Goal: Information Seeking & Learning: Find contact information

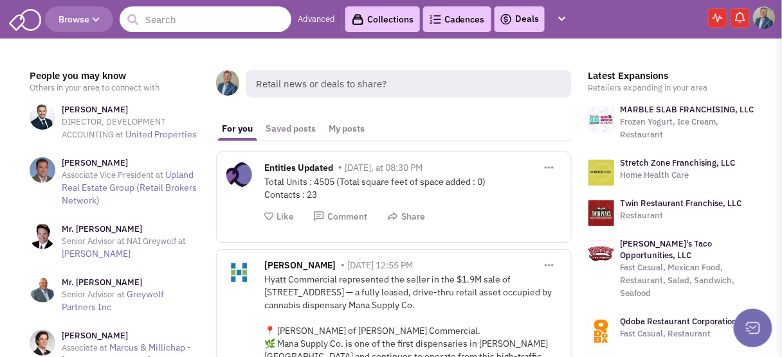
click at [170, 18] on input "text" at bounding box center [206, 19] width 172 height 26
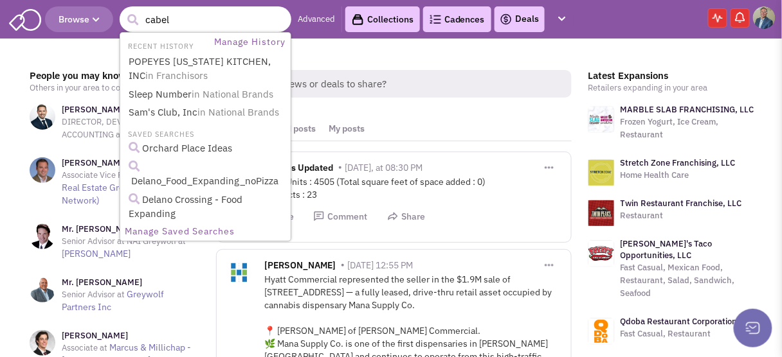
type input "cabela"
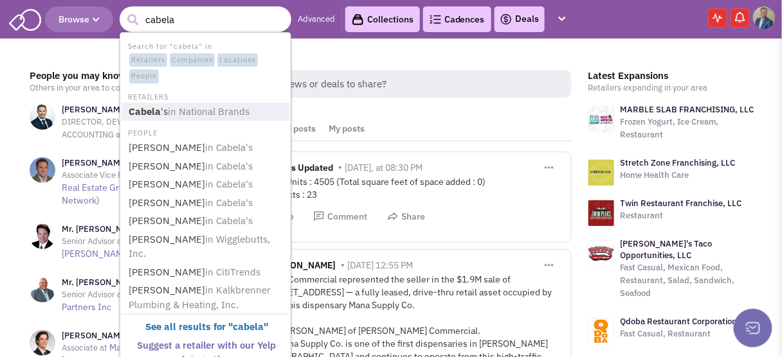
click at [158, 117] on b "Cabela" at bounding box center [145, 111] width 32 height 12
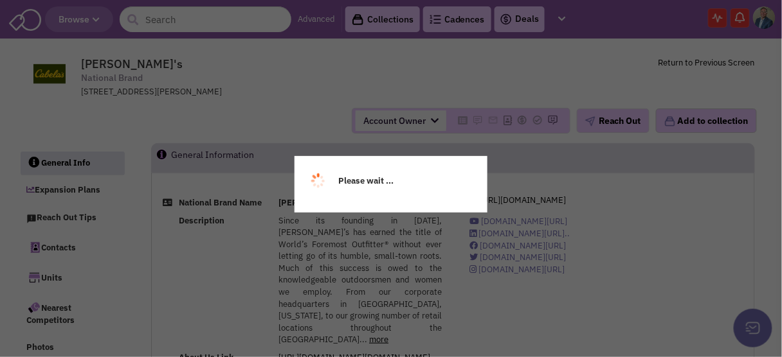
select select
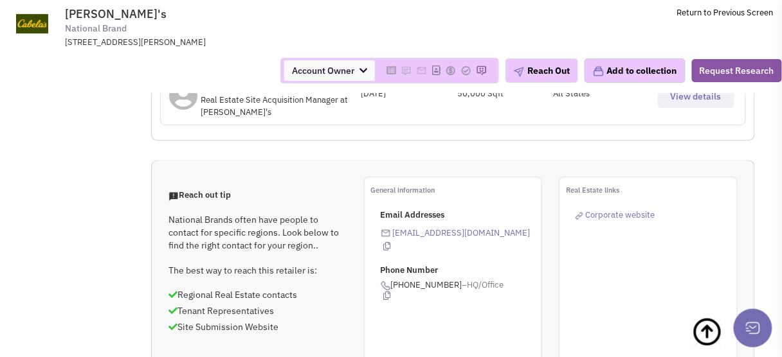
scroll to position [926, 0]
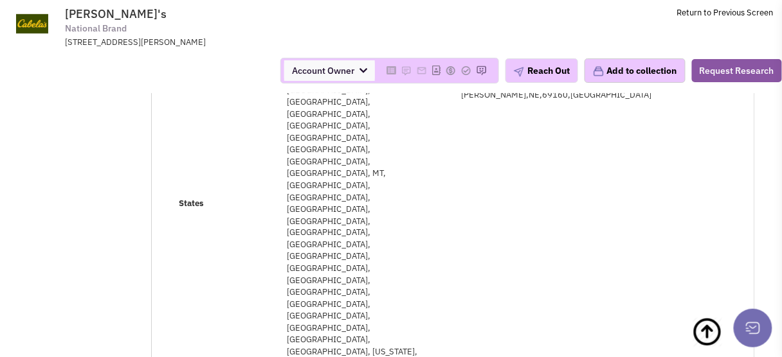
scroll to position [0, 0]
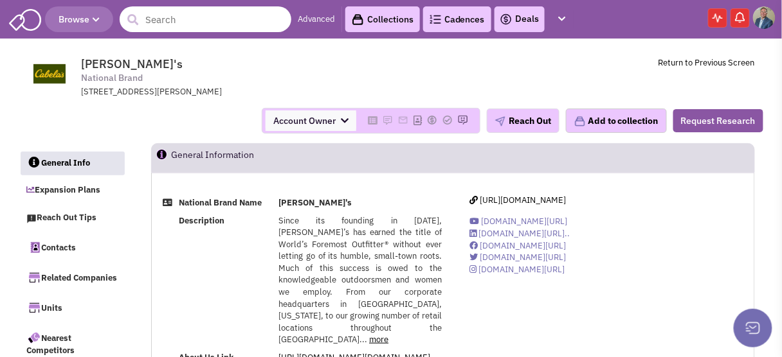
click at [186, 27] on input "text" at bounding box center [206, 19] width 172 height 26
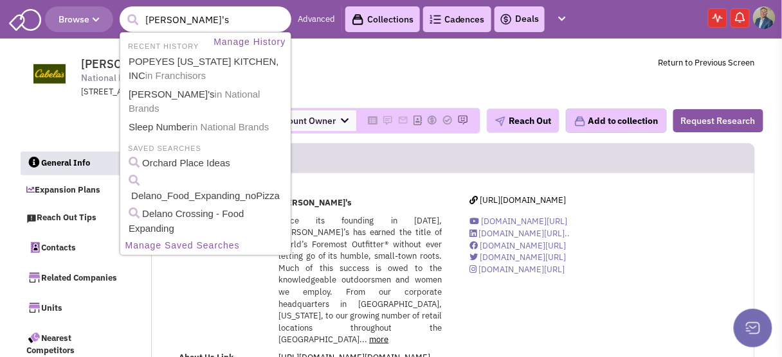
type input "david's"
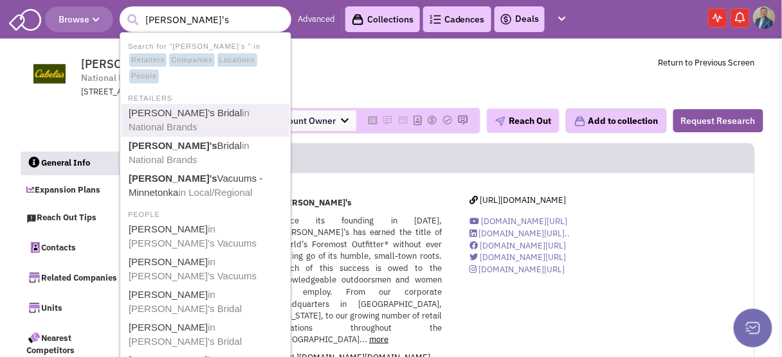
click at [164, 110] on link "David’s Bridal in National Brands" at bounding box center [207, 121] width 164 height 32
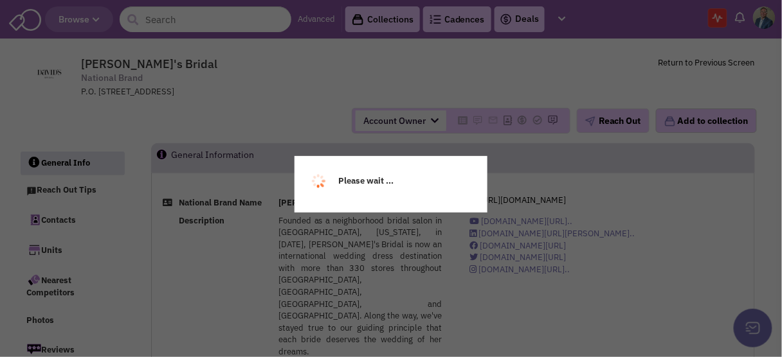
select select
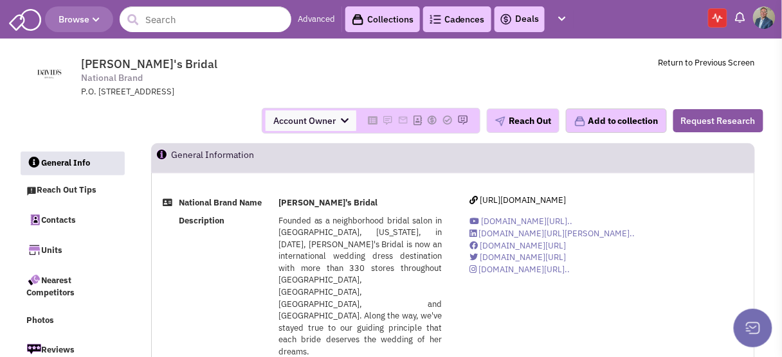
select select
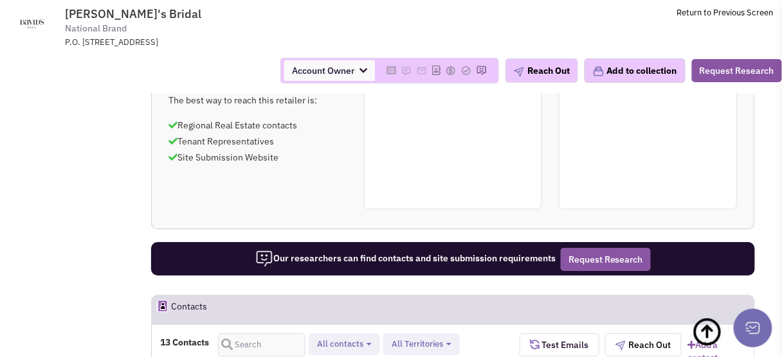
scroll to position [977, 0]
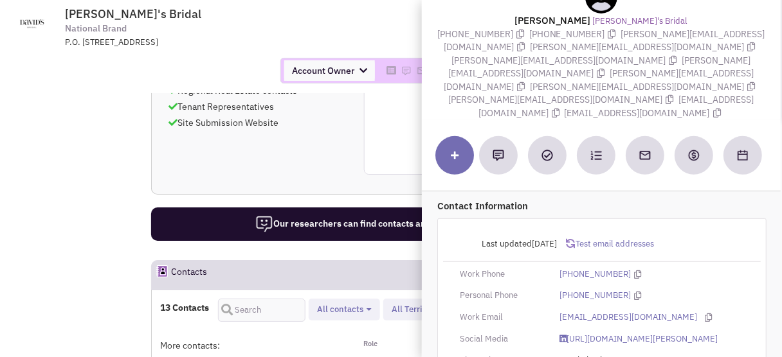
scroll to position [103, 0]
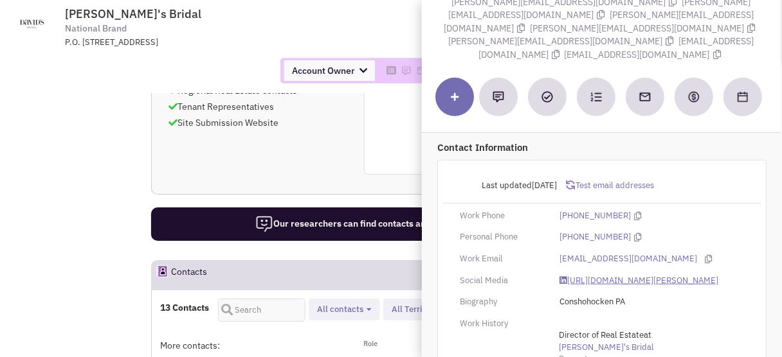
click at [582, 275] on link "https://www.linkedin.com/in/terrance-kassis-6bb8844/" at bounding box center [639, 281] width 158 height 12
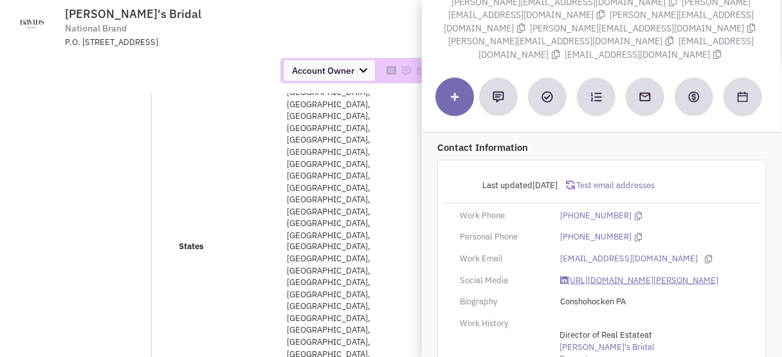
scroll to position [0, 0]
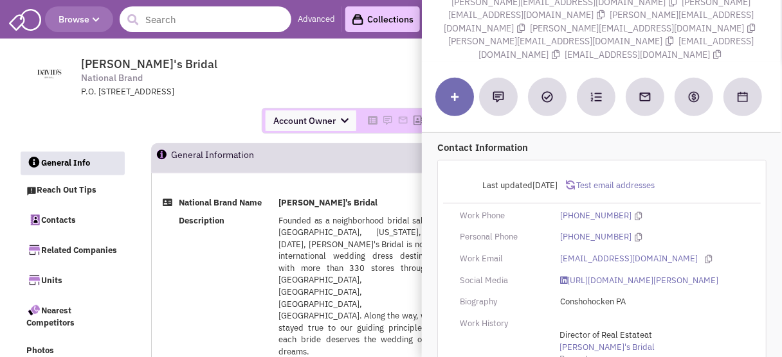
click at [165, 20] on input "text" at bounding box center [206, 19] width 172 height 26
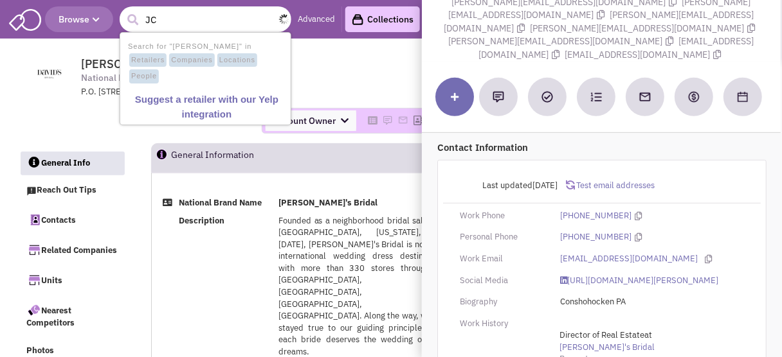
type input "JC"
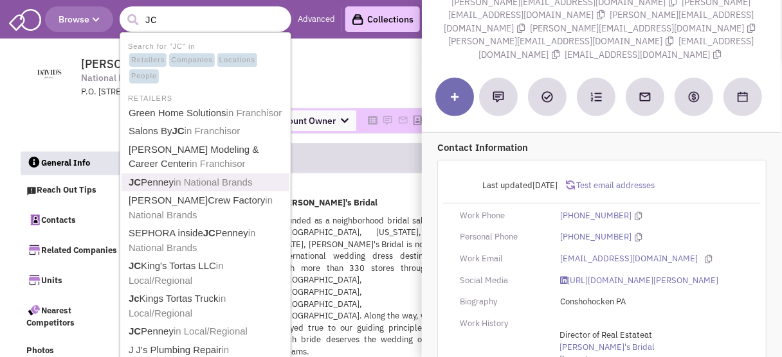
click at [139, 177] on b "JC" at bounding box center [135, 182] width 12 height 11
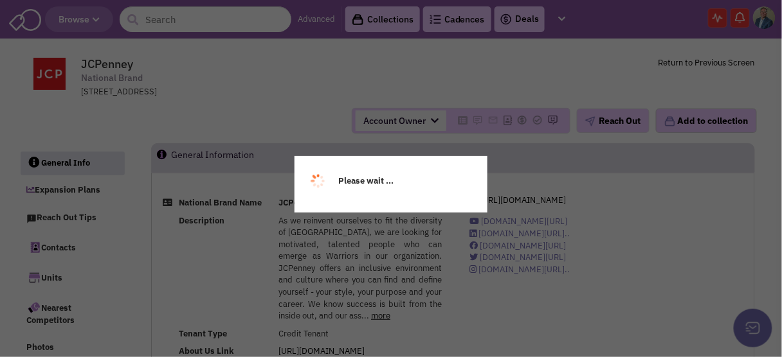
select select
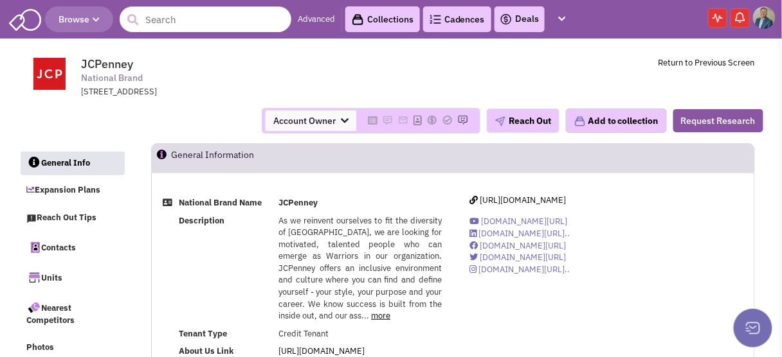
select select
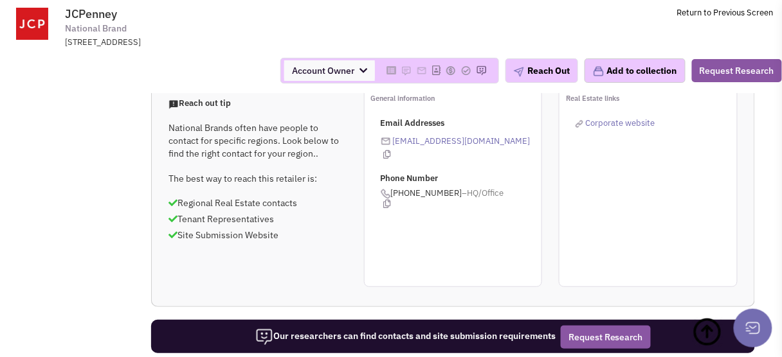
scroll to position [1261, 0]
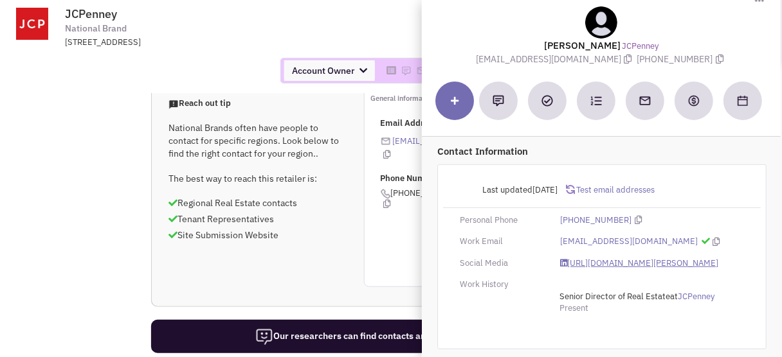
scroll to position [30, 0]
click at [582, 258] on link "https://www.linkedin.com/in/larry-smith-9b3b2116/" at bounding box center [639, 264] width 158 height 12
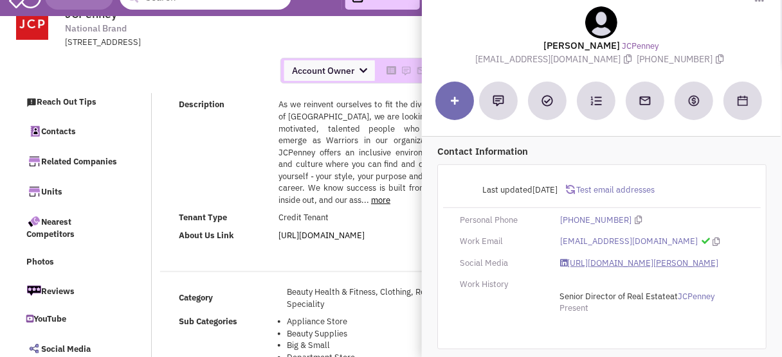
scroll to position [0, 0]
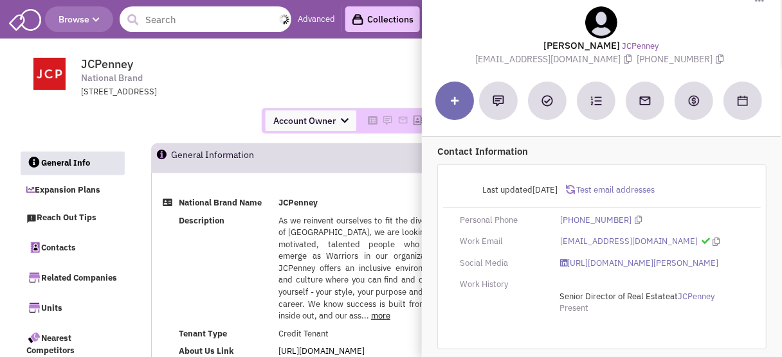
click at [195, 13] on input "text" at bounding box center [206, 19] width 172 height 26
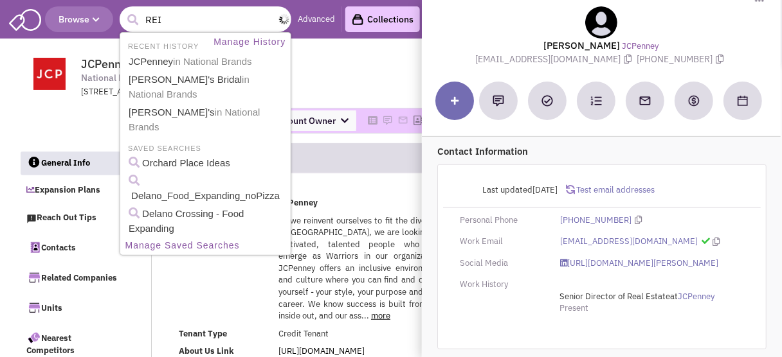
type input "REI"
click at [123, 10] on button "submit" at bounding box center [132, 19] width 19 height 19
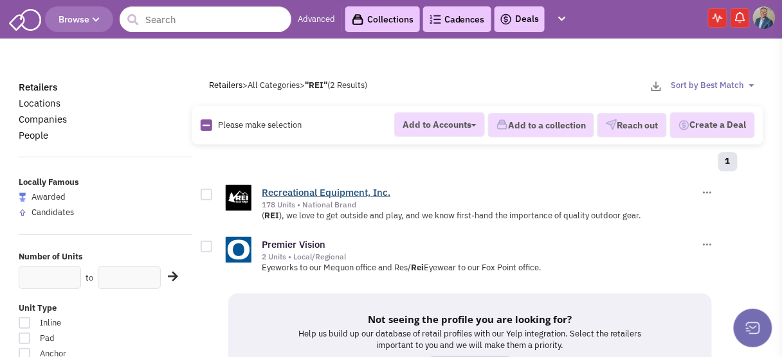
click at [327, 190] on link "Recreational Equipment, Inc." at bounding box center [326, 192] width 129 height 12
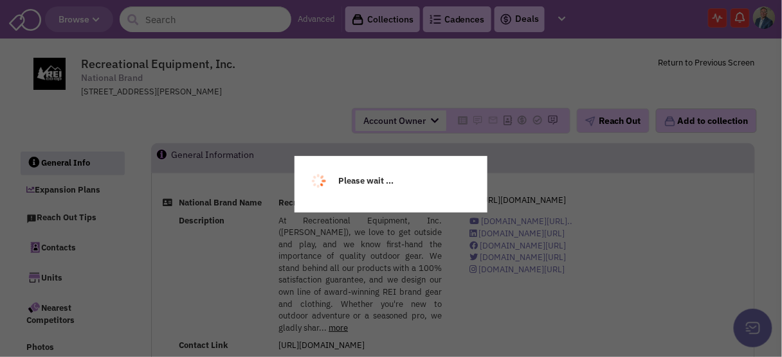
select select
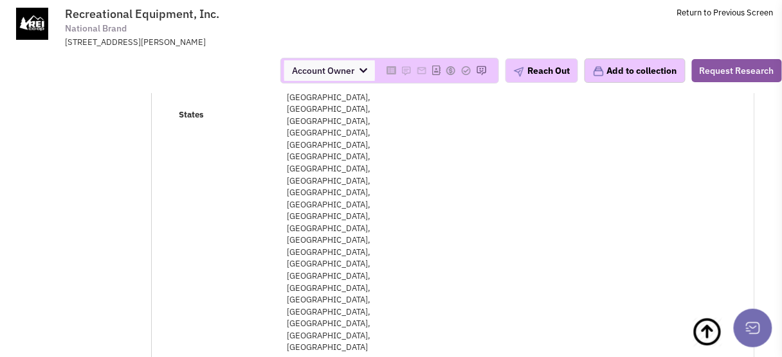
select select
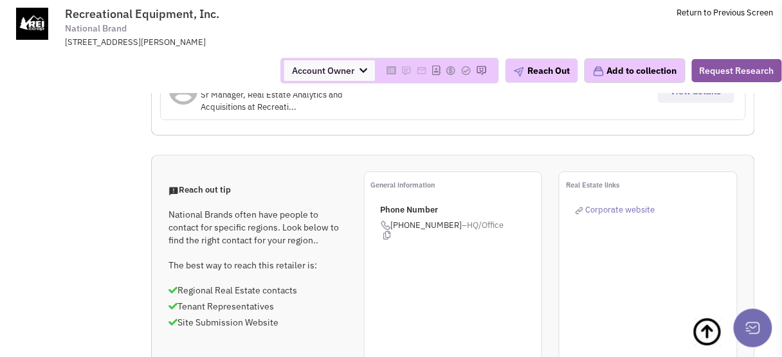
scroll to position [939, 0]
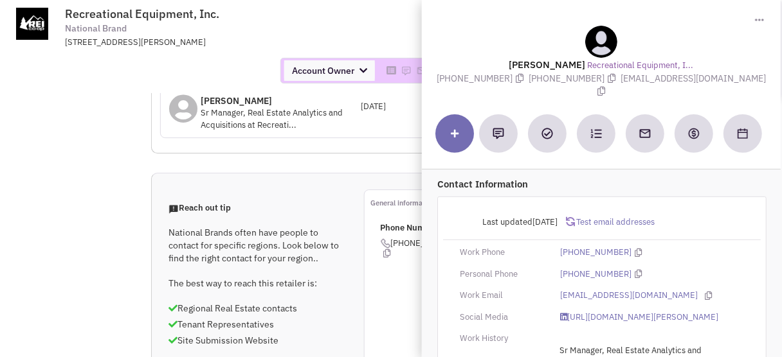
drag, startPoint x: 582, startPoint y: 62, endPoint x: 518, endPoint y: 61, distance: 64.3
click at [518, 61] on lable "Curt Newsome" at bounding box center [547, 65] width 77 height 12
copy lable "Curt Newsome"
click at [618, 312] on link "https://www.linkedin.com/in/curt-newsome-a146152/" at bounding box center [639, 318] width 158 height 12
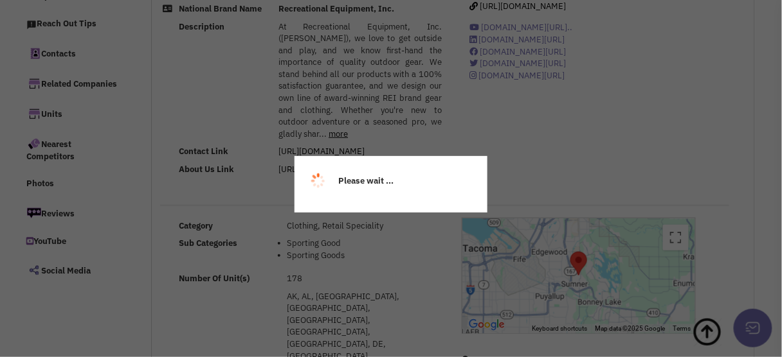
scroll to position [0, 0]
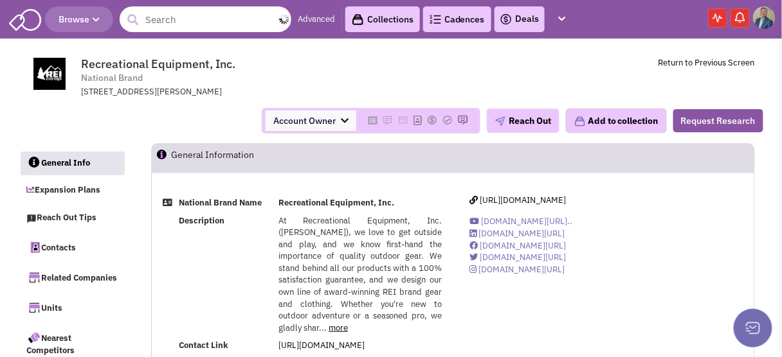
click at [204, 14] on input "text" at bounding box center [206, 19] width 172 height 26
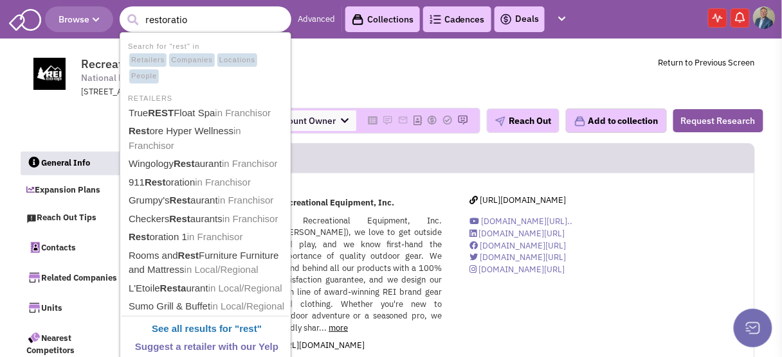
type input "restoration"
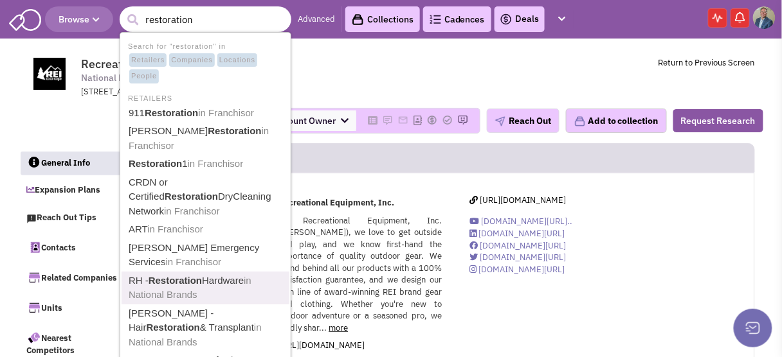
click at [154, 275] on b "Restoration" at bounding box center [175, 280] width 53 height 11
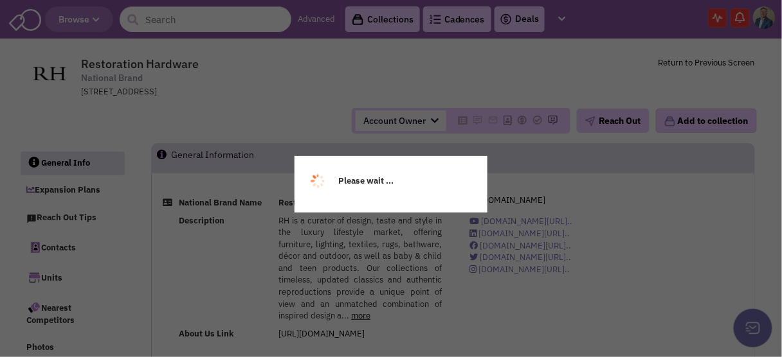
select select
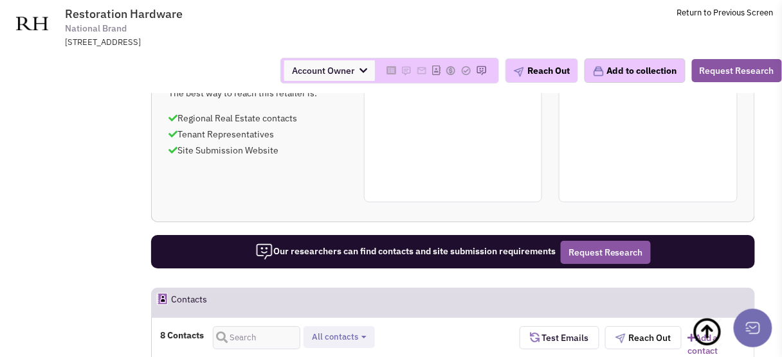
scroll to position [1029, 0]
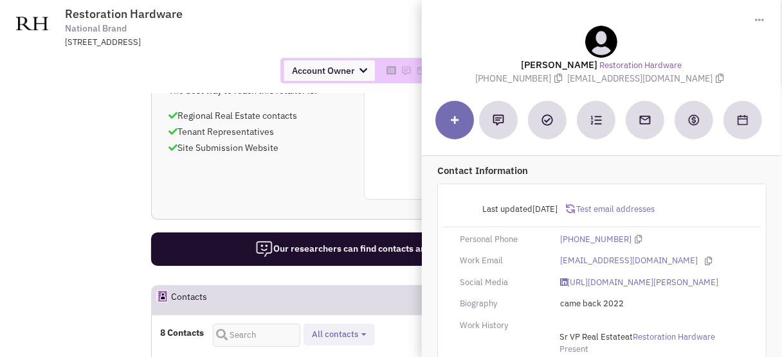
drag, startPoint x: 592, startPoint y: 64, endPoint x: 527, endPoint y: 65, distance: 65.6
click at [527, 65] on lable "Steve Rouman" at bounding box center [559, 65] width 77 height 12
copy lable "Steve Rouman"
click at [626, 280] on link "https://www.linkedin.com/in/steve-rouman-32b7026/" at bounding box center [639, 283] width 158 height 12
click at [377, 28] on span "Restoration Hardware National Brand 1700 Redwood Hwy, Corte Madera, CA, 94925" at bounding box center [233, 27] width 336 height 41
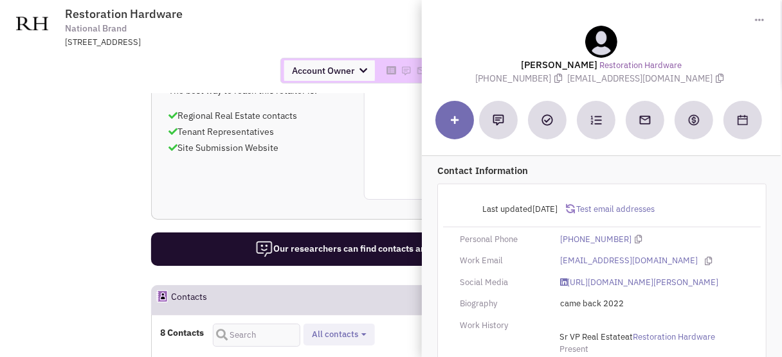
click at [297, 10] on span "Restoration Hardware National Brand 1700 Redwood Hwy, Corte Madera, CA, 94925" at bounding box center [233, 27] width 336 height 41
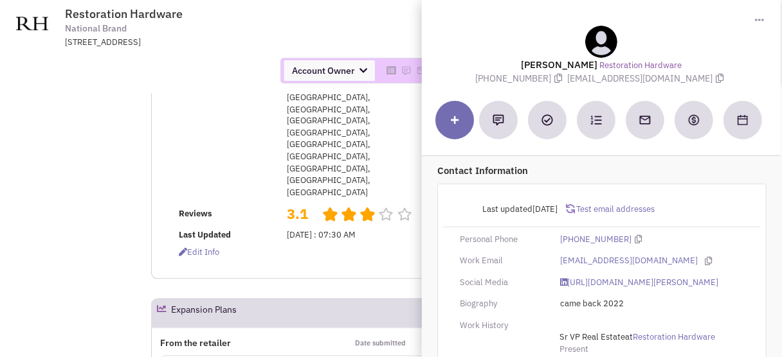
scroll to position [0, 0]
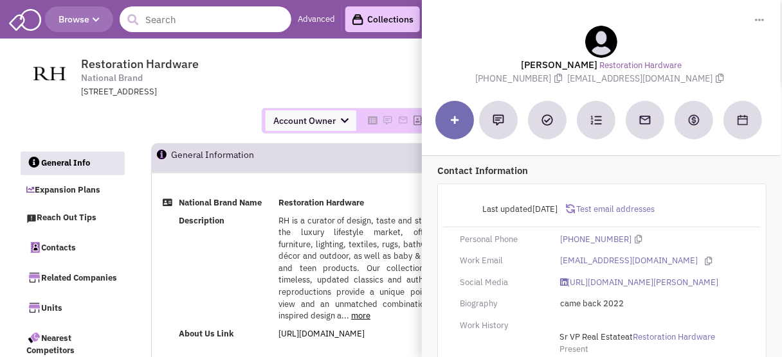
click at [182, 15] on input "text" at bounding box center [206, 19] width 172 height 26
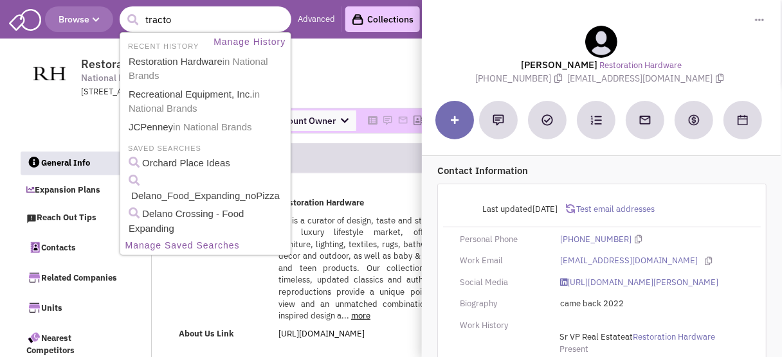
type input "tractor"
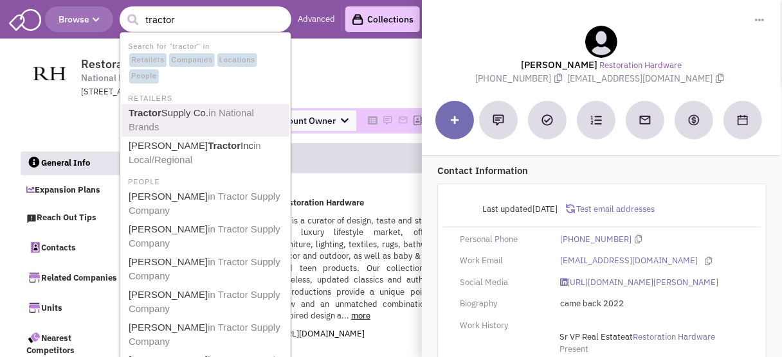
click at [179, 116] on link "Tractor Supply Co. in National Brands" at bounding box center [207, 121] width 164 height 32
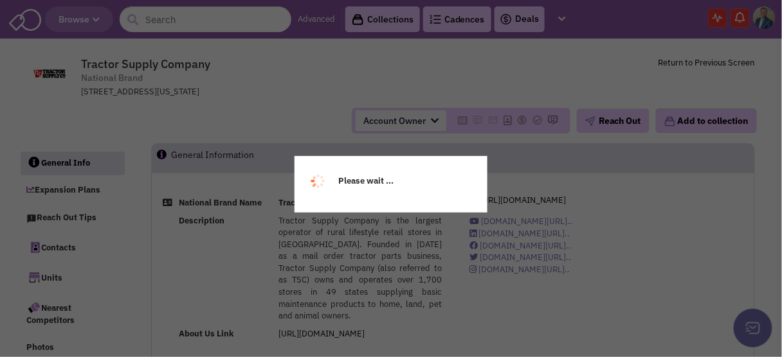
select select
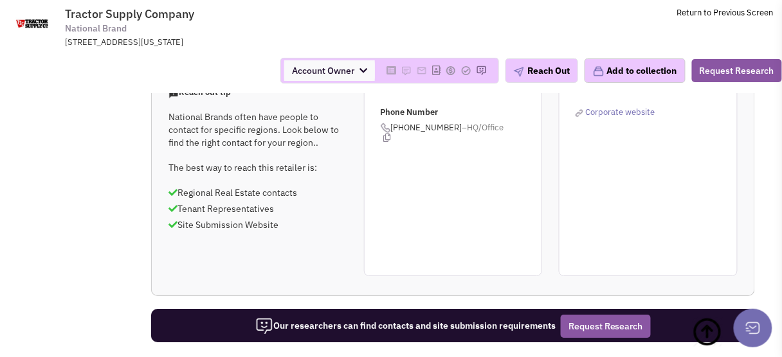
scroll to position [926, 0]
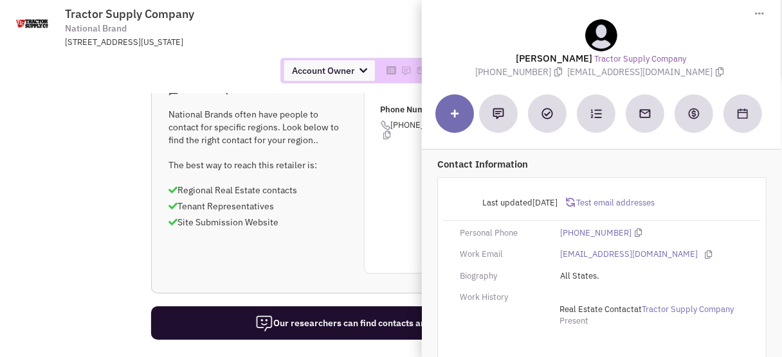
scroll to position [0, 0]
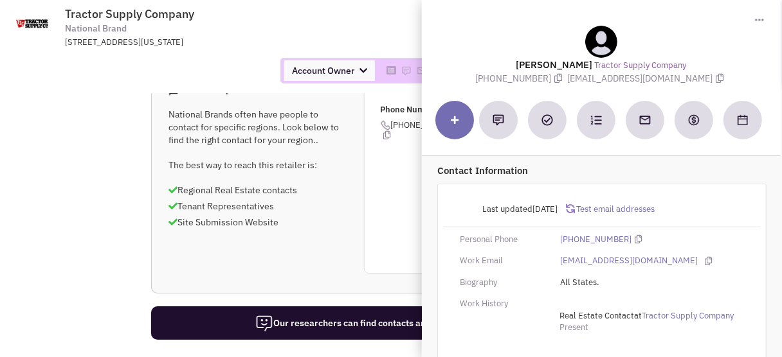
drag, startPoint x: 531, startPoint y: 58, endPoint x: 575, endPoint y: 62, distance: 43.9
click at [581, 60] on lable "[PERSON_NAME]" at bounding box center [554, 65] width 77 height 12
copy lable "[PERSON_NAME]"
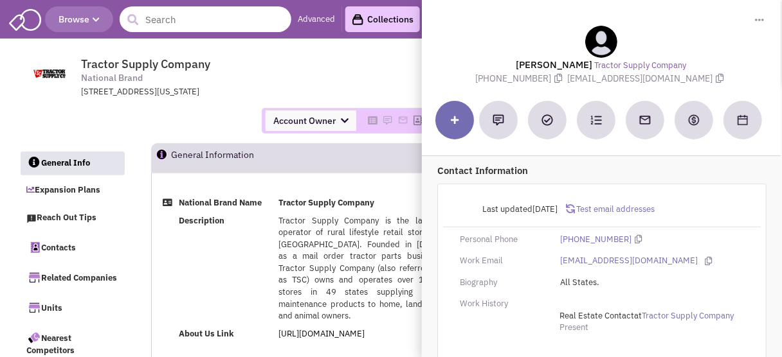
click at [185, 21] on input "text" at bounding box center [206, 19] width 172 height 26
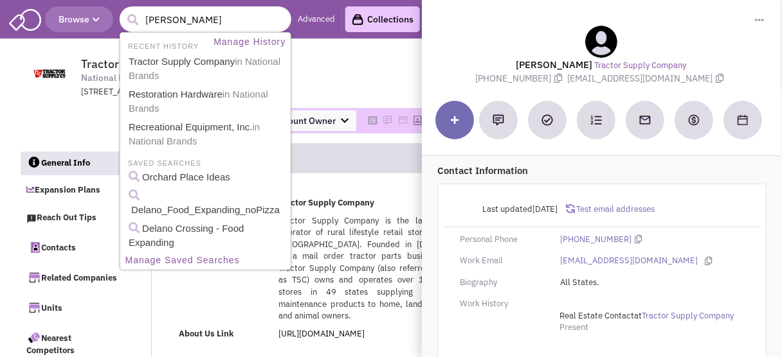
type input "ethan"
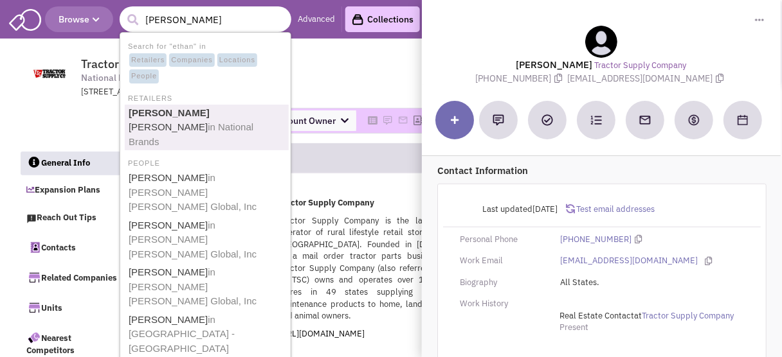
click at [195, 122] on span "in National Brands" at bounding box center [191, 135] width 125 height 26
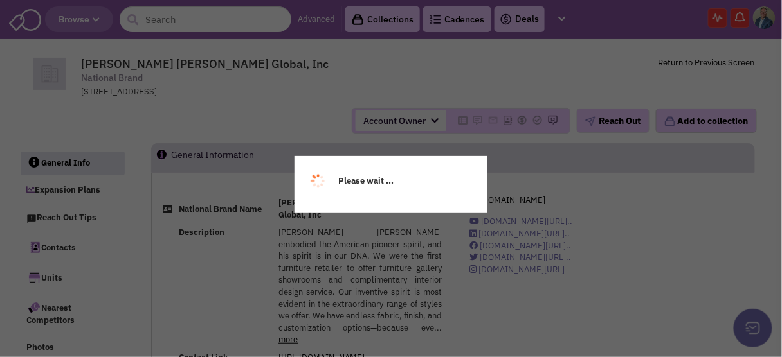
select select
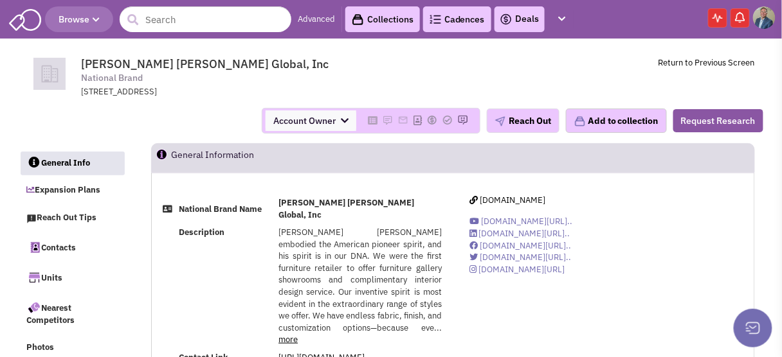
click at [289, 249] on span "Ethan Allen embodied the American pioneer spirit, and his spirit is in our DNA.…" at bounding box center [359, 280] width 163 height 107
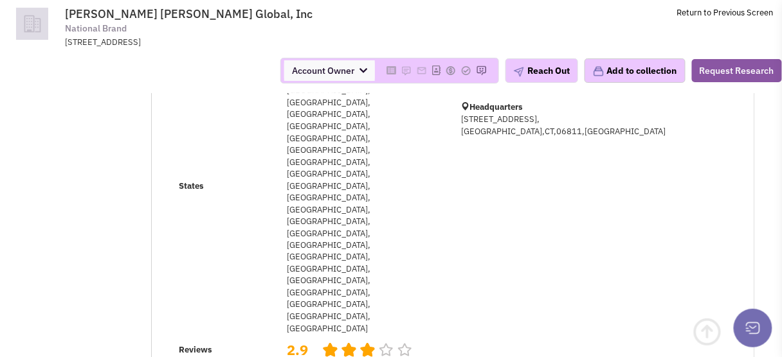
scroll to position [463, 0]
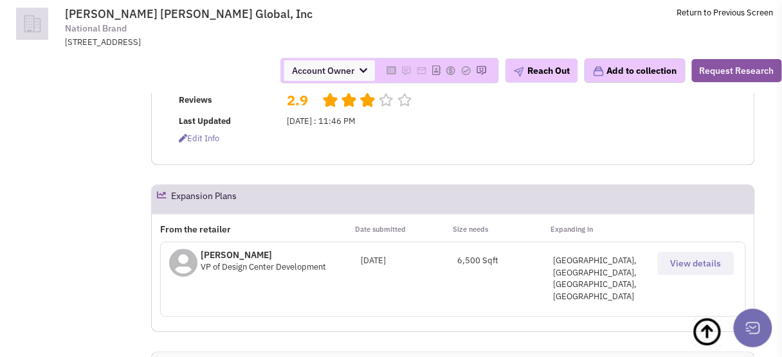
select select
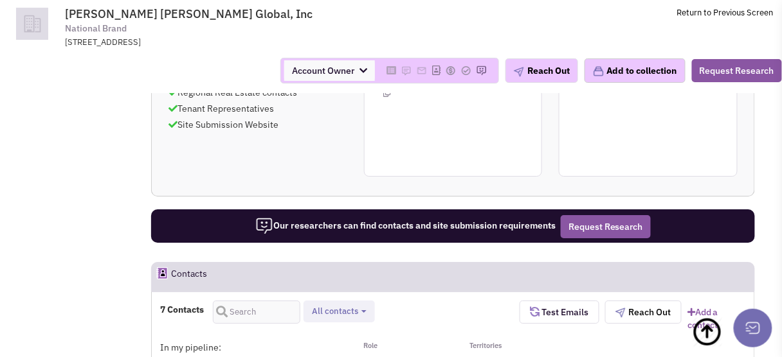
scroll to position [1080, 0]
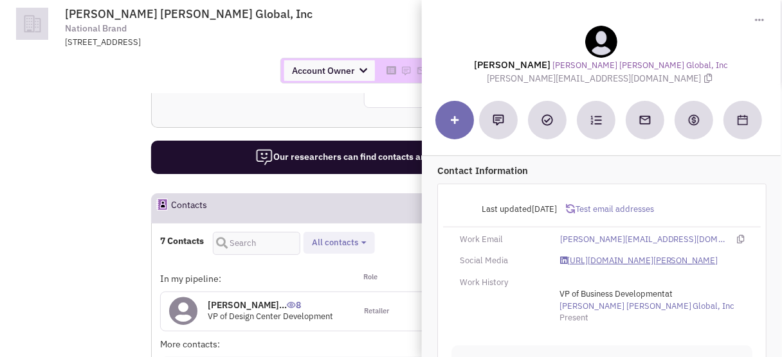
click at [614, 260] on link "https://www.linkedin.com/in/mike-abdullah-66640118a/" at bounding box center [639, 261] width 158 height 12
drag, startPoint x: 527, startPoint y: 62, endPoint x: 589, endPoint y: 66, distance: 61.8
click at [551, 66] on lable "Mike Abdullah" at bounding box center [512, 65] width 77 height 12
copy lable "Mike Abdullah"
drag, startPoint x: 352, startPoint y: 33, endPoint x: 373, endPoint y: 28, distance: 21.8
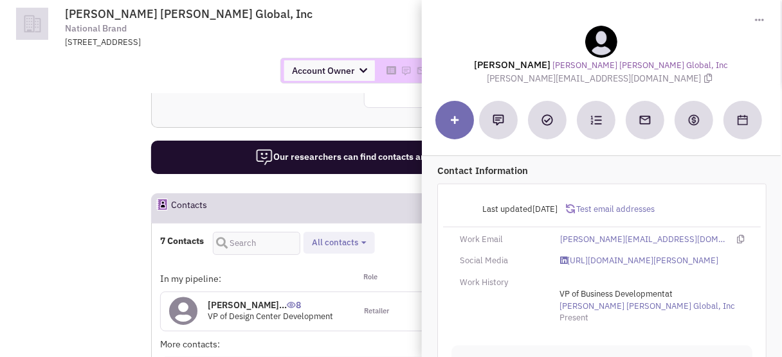
click at [352, 32] on span "Ethan Allen Global, Inc National Brand 25 Lake Ave Ext, Danbury, CT, 06811" at bounding box center [233, 27] width 336 height 41
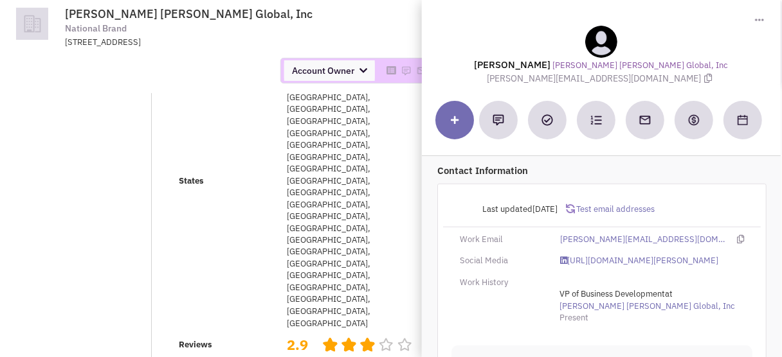
scroll to position [0, 0]
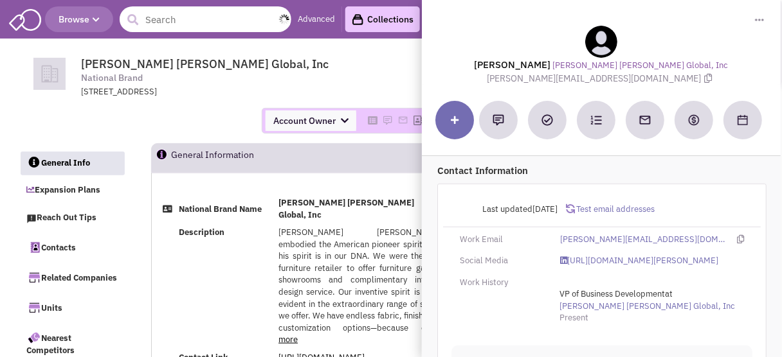
click at [176, 26] on input "text" at bounding box center [206, 19] width 172 height 26
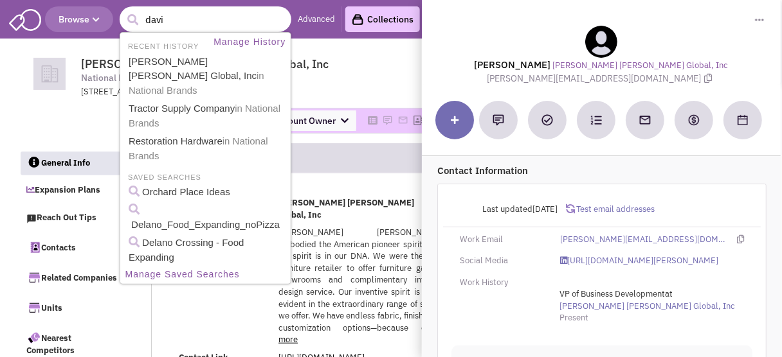
type input "david"
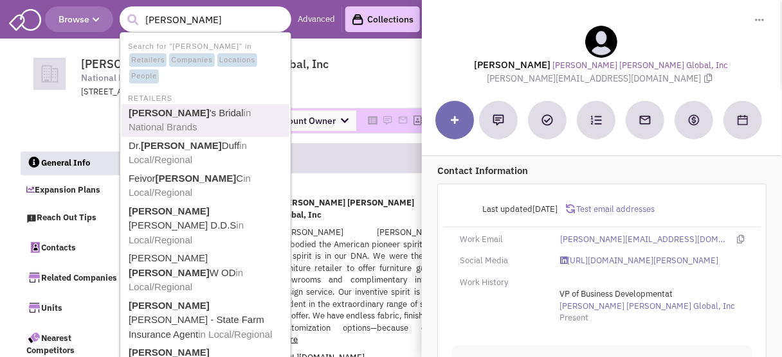
click at [180, 109] on link "David 's Bridal in National Brands" at bounding box center [207, 121] width 164 height 32
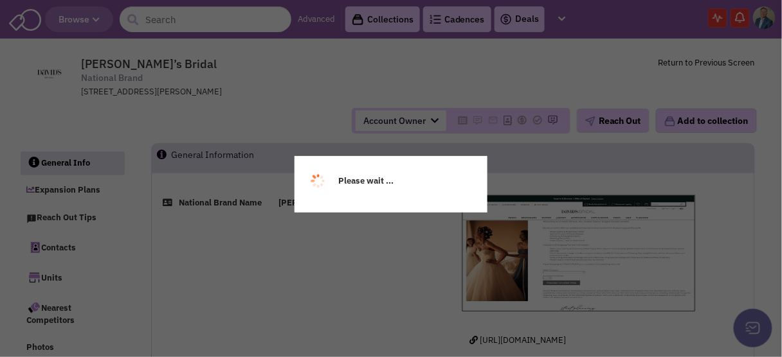
select select
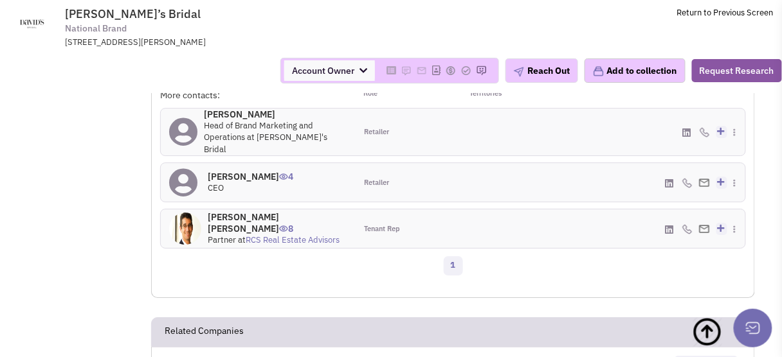
scroll to position [926, 0]
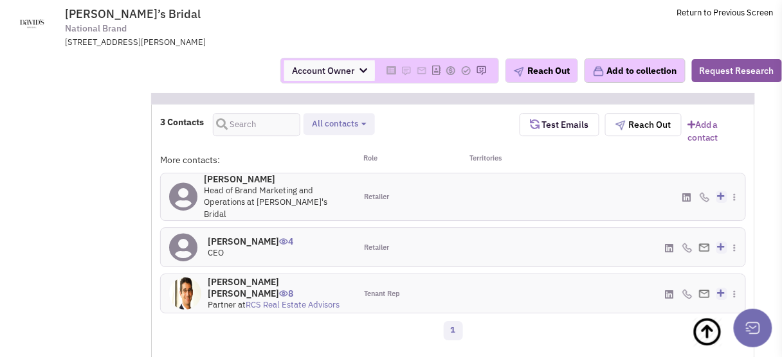
click at [237, 174] on h4 "[PERSON_NAME] 0" at bounding box center [275, 180] width 143 height 12
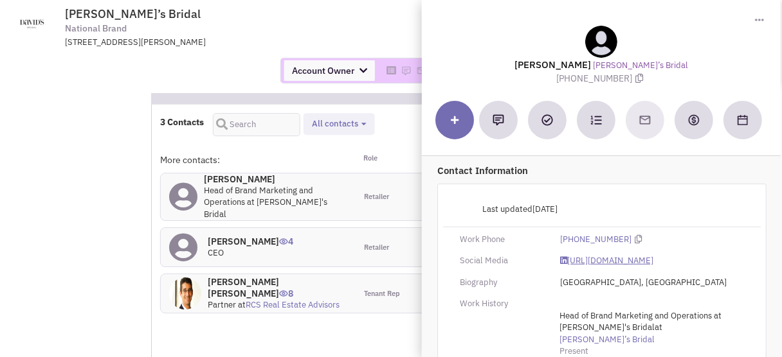
click at [638, 262] on link "[URL][DOMAIN_NAME]" at bounding box center [606, 261] width 93 height 12
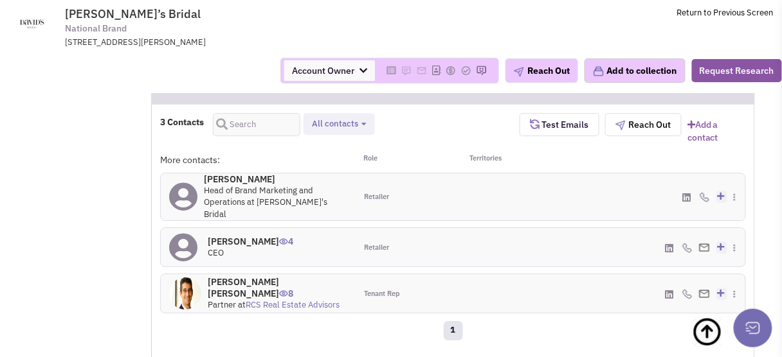
click at [250, 236] on h4 "[PERSON_NAME] 4" at bounding box center [251, 242] width 86 height 12
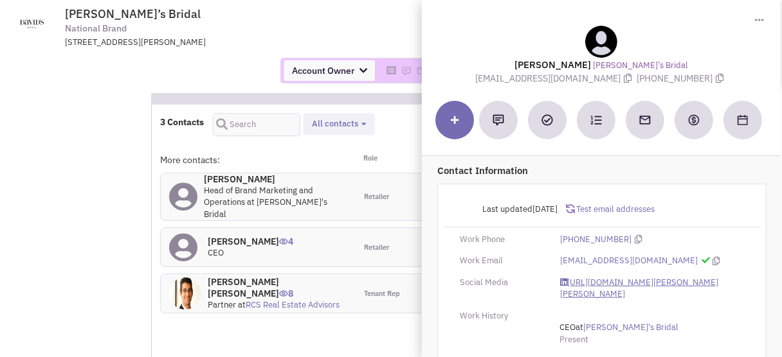
click at [600, 282] on link "[URL][DOMAIN_NAME][PERSON_NAME][PERSON_NAME]" at bounding box center [652, 289] width 184 height 24
click at [665, 282] on link "[URL][DOMAIN_NAME][PERSON_NAME][PERSON_NAME]" at bounding box center [652, 289] width 184 height 24
drag, startPoint x: 539, startPoint y: 59, endPoint x: 608, endPoint y: 66, distance: 68.5
click at [591, 66] on lable "[PERSON_NAME]" at bounding box center [552, 65] width 77 height 12
copy lable "[PERSON_NAME]"
